Goal: Information Seeking & Learning: Learn about a topic

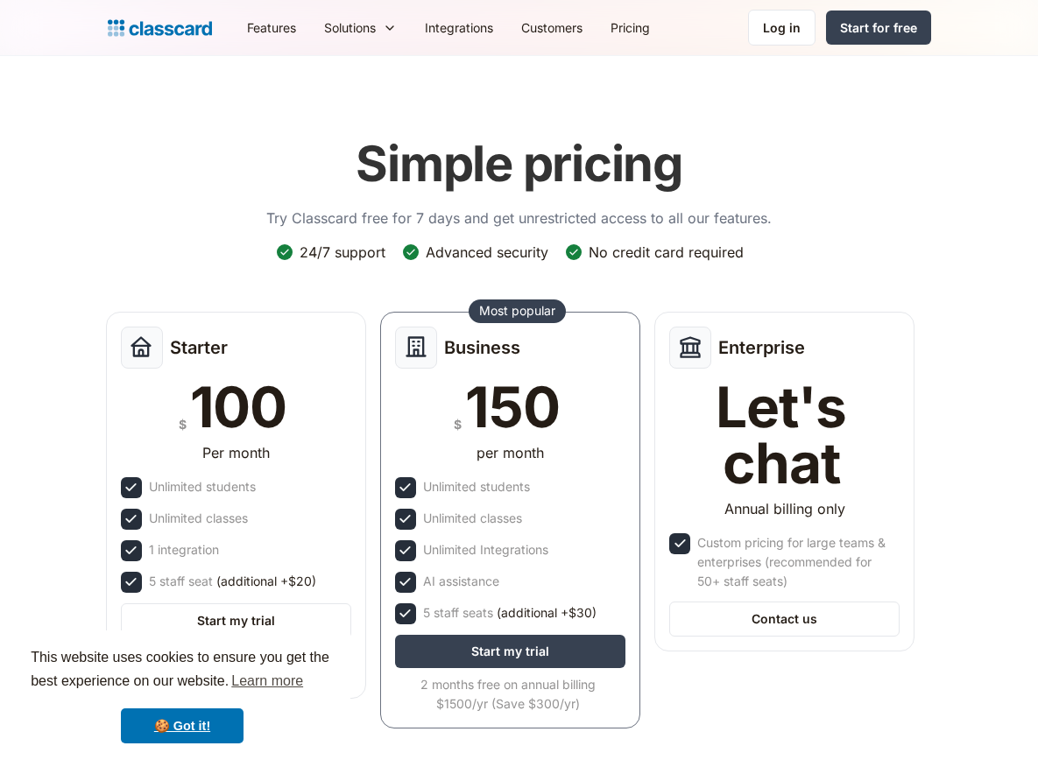
click at [387, 28] on icon at bounding box center [390, 28] width 14 height 18
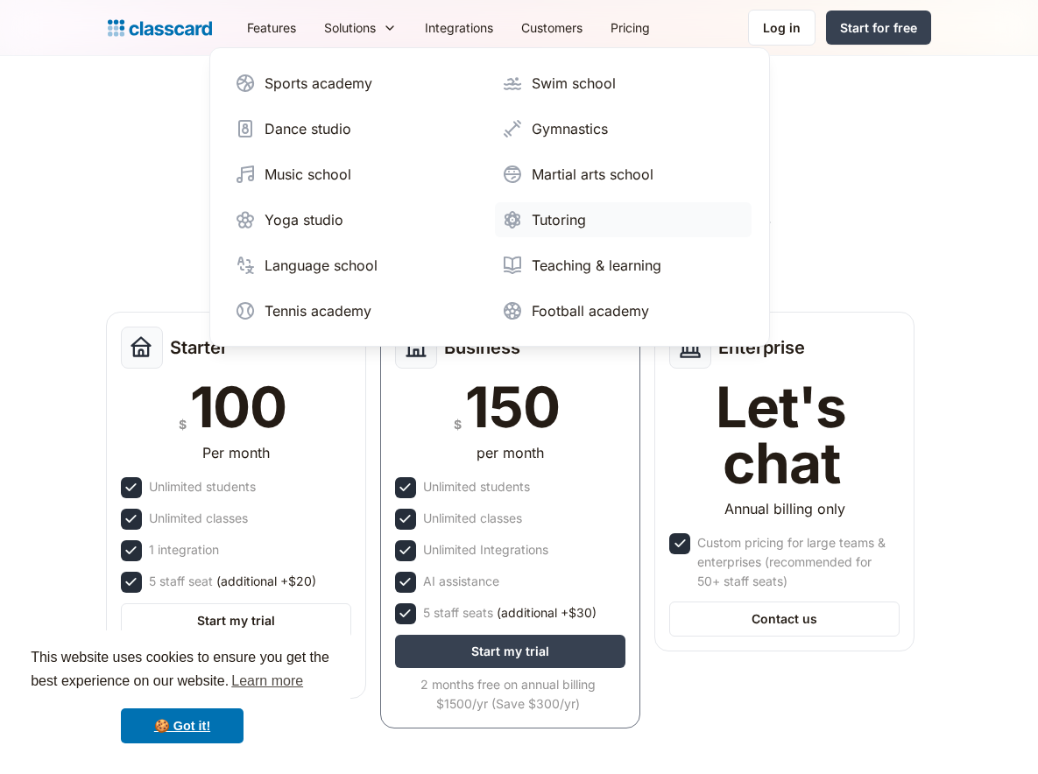
click at [560, 215] on div "Tutoring" at bounding box center [559, 219] width 54 height 21
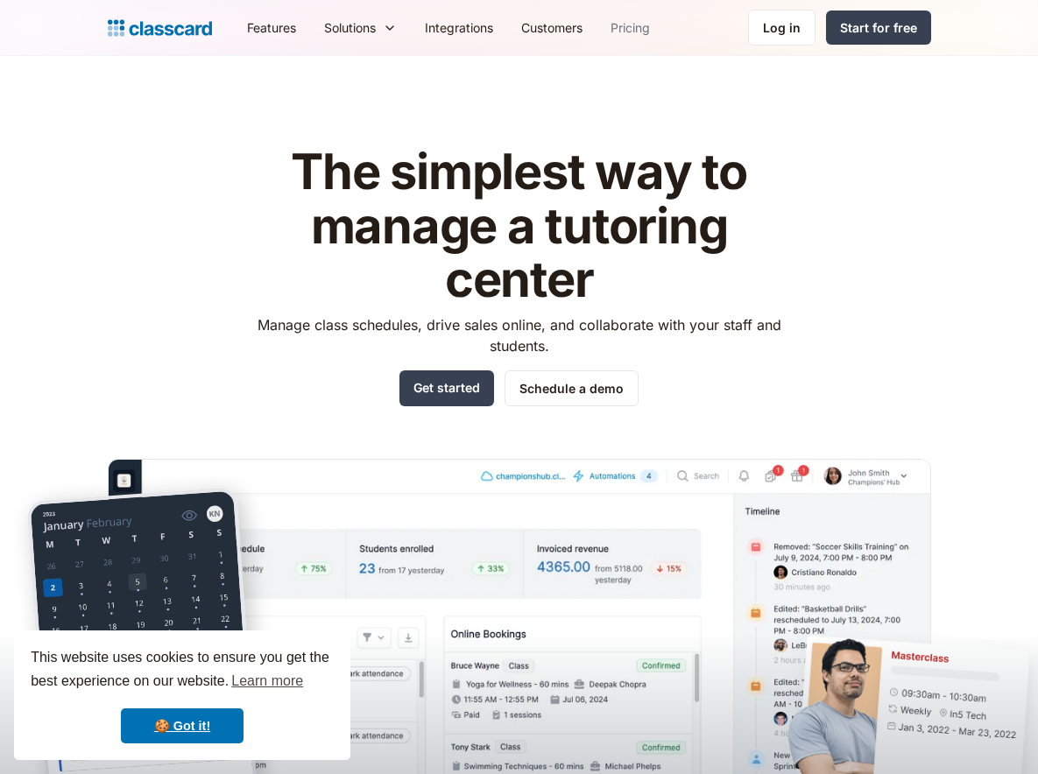
click at [624, 32] on link "Pricing" at bounding box center [629, 27] width 67 height 39
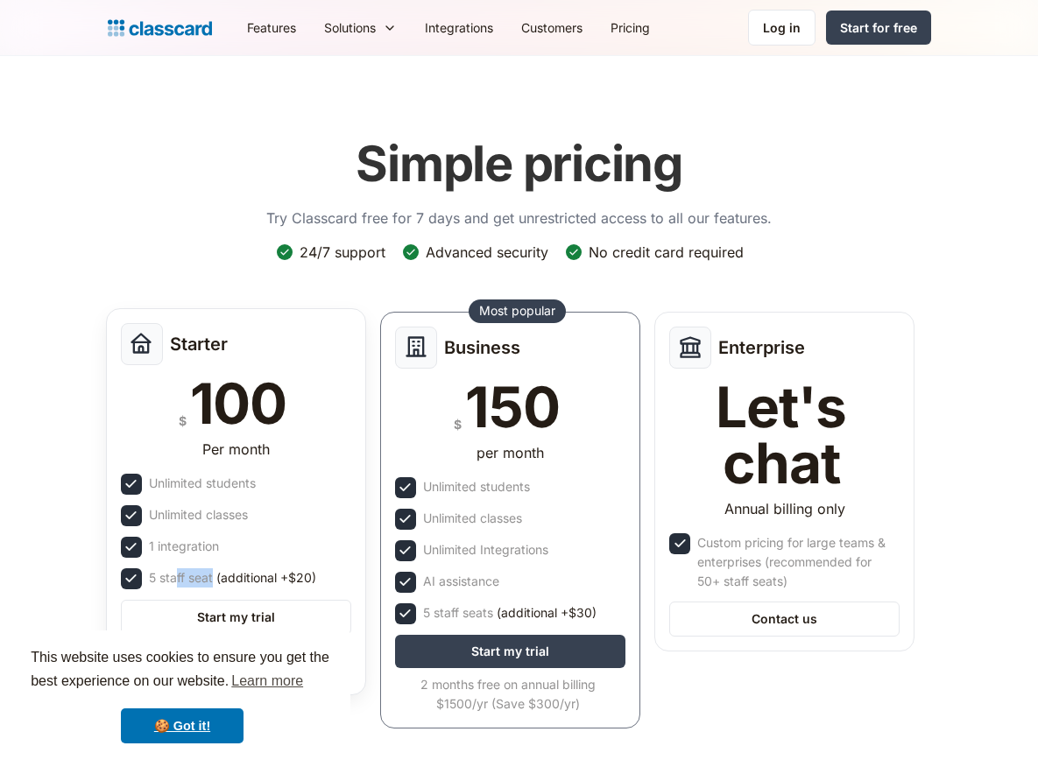
drag, startPoint x: 176, startPoint y: 576, endPoint x: 302, endPoint y: 584, distance: 126.3
click at [302, 584] on div "5 staff seat (additional +$20)" at bounding box center [232, 577] width 167 height 19
drag, startPoint x: 302, startPoint y: 584, endPoint x: 166, endPoint y: 581, distance: 135.8
click at [166, 581] on div "5 staff seat (additional +$20)" at bounding box center [232, 577] width 167 height 19
drag, startPoint x: 172, startPoint y: 579, endPoint x: 295, endPoint y: 571, distance: 123.7
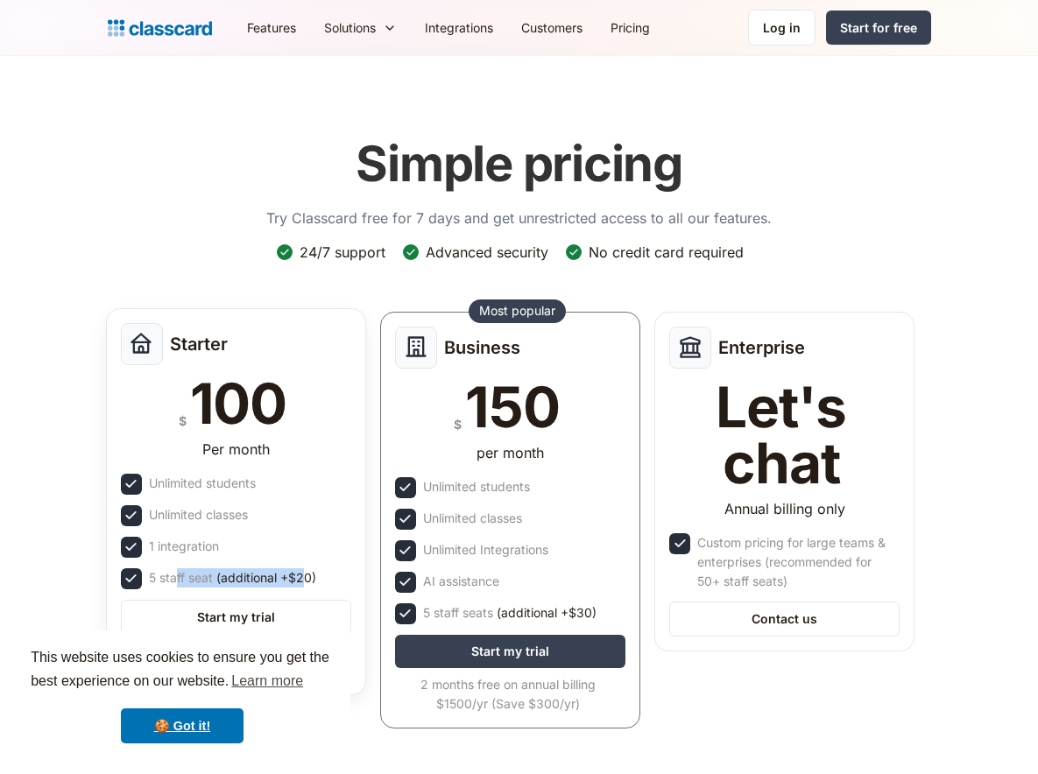
click at [295, 571] on div "5 staff seat (additional +$20)" at bounding box center [232, 577] width 167 height 19
drag, startPoint x: 295, startPoint y: 571, endPoint x: 226, endPoint y: 414, distance: 171.3
click at [224, 409] on div "100" at bounding box center [238, 404] width 96 height 56
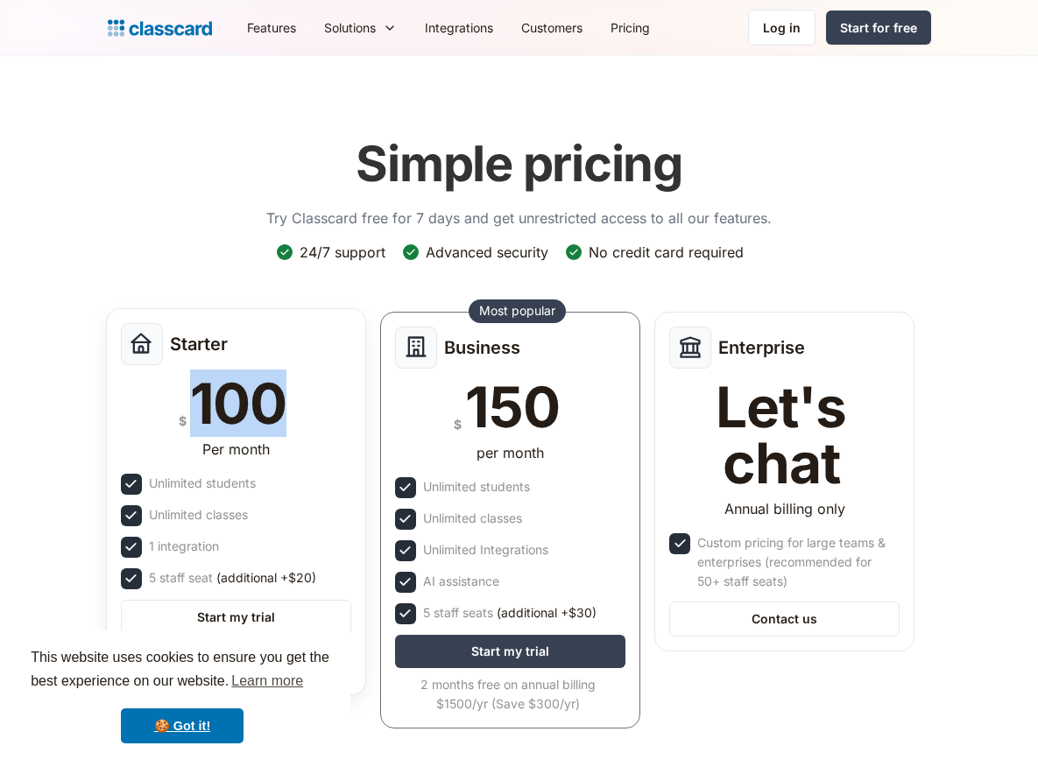
drag, startPoint x: 199, startPoint y: 405, endPoint x: 294, endPoint y: 405, distance: 95.5
click at [294, 405] on div "$ 100" at bounding box center [236, 404] width 230 height 56
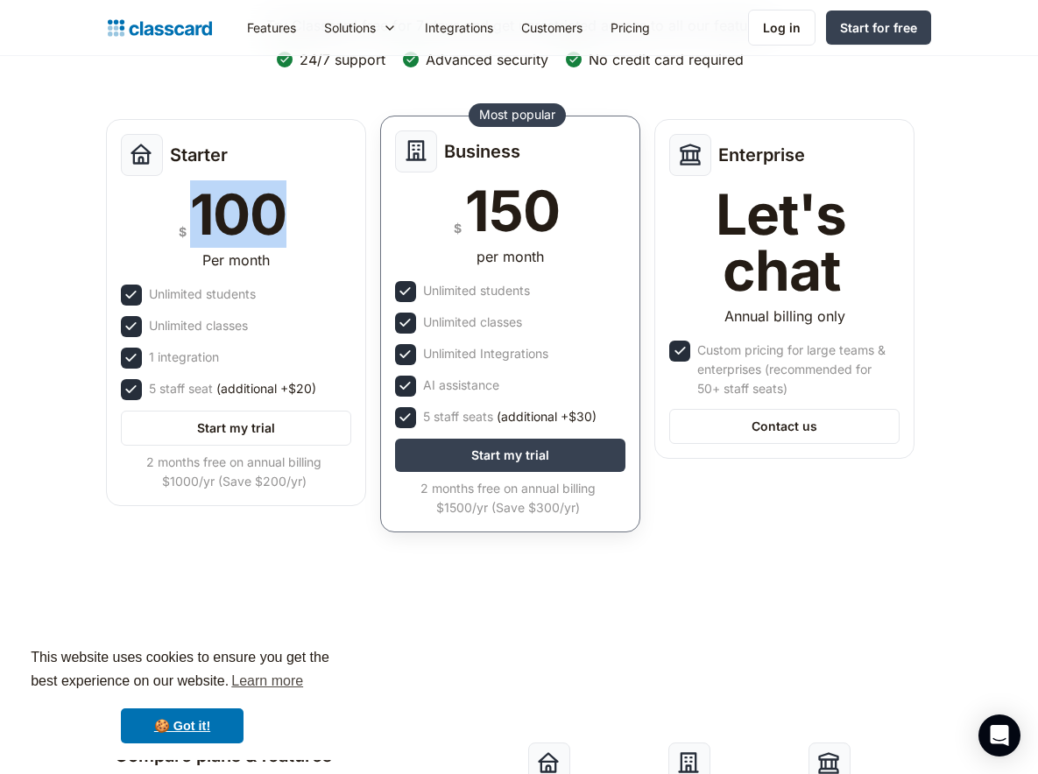
scroll to position [175, 0]
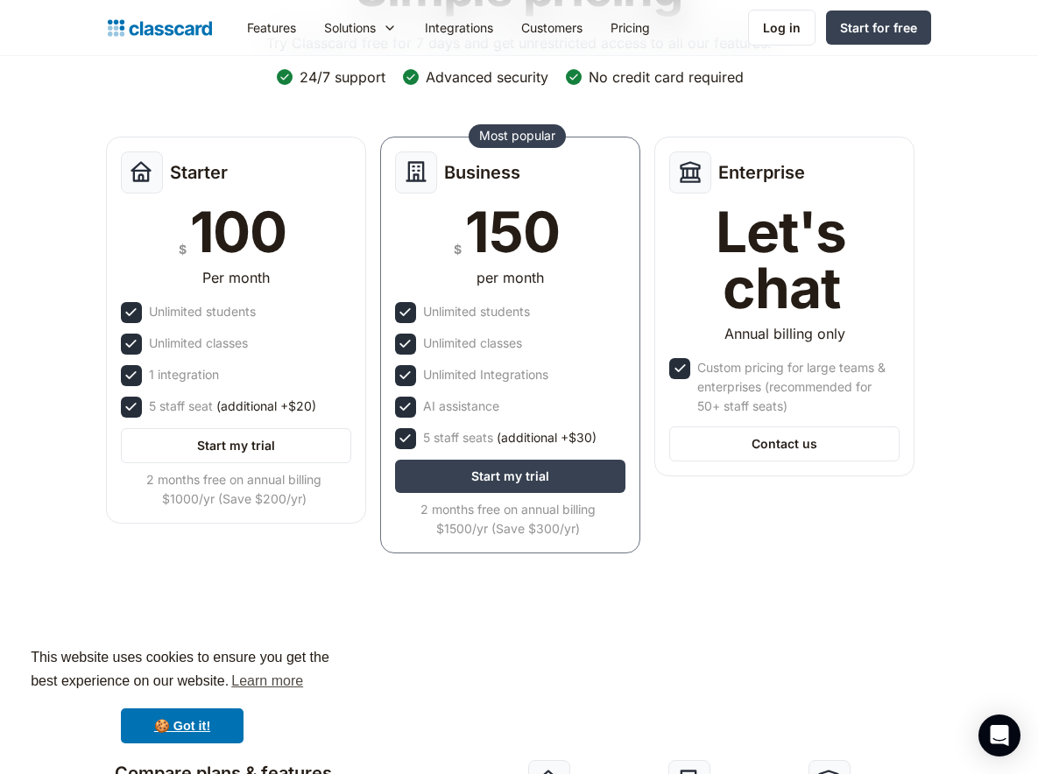
click at [340, 616] on header "Simple pricing Try Classcard free for 7 days and get unrestricted access to all…" at bounding box center [519, 270] width 1038 height 778
click at [719, 602] on header "Simple pricing Try Classcard free for 7 days and get unrestricted access to all…" at bounding box center [519, 270] width 1038 height 778
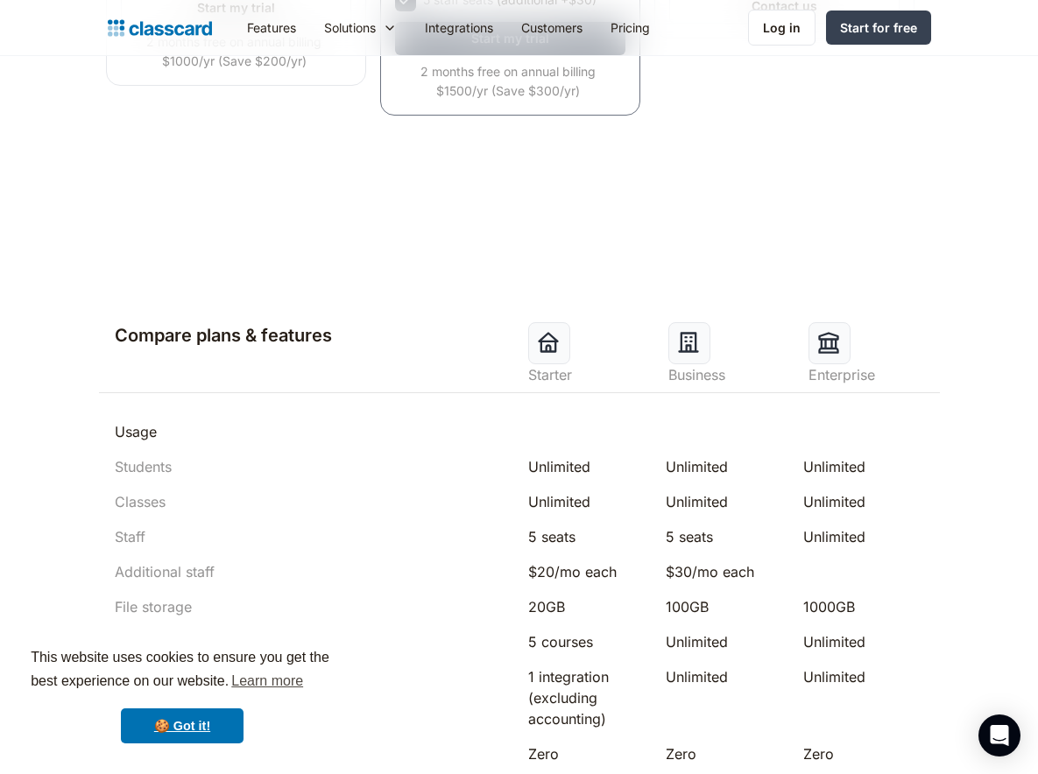
scroll to position [0, 0]
